Goal: Task Accomplishment & Management: Use online tool/utility

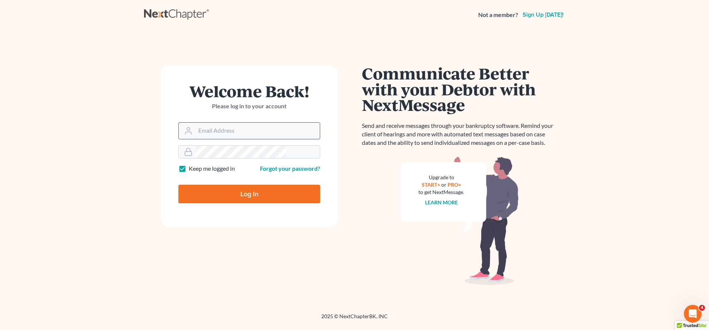
click at [227, 123] on input "Email Address" at bounding box center [257, 131] width 125 height 16
type input "[EMAIL_ADDRESS][DOMAIN_NAME]"
click at [235, 185] on input "Log In" at bounding box center [249, 194] width 142 height 18
type input "Thinking..."
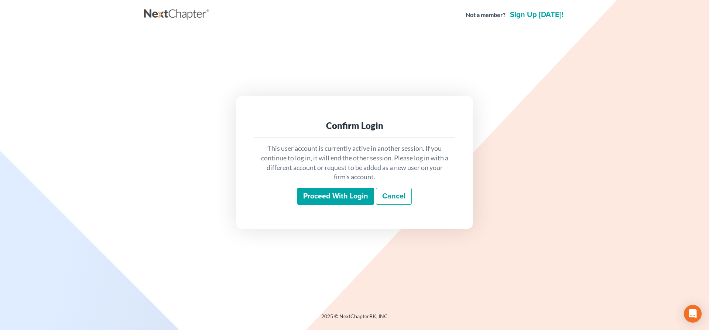
click at [340, 193] on input "Proceed with login" at bounding box center [335, 196] width 77 height 17
